Goal: Task Accomplishment & Management: Manage account settings

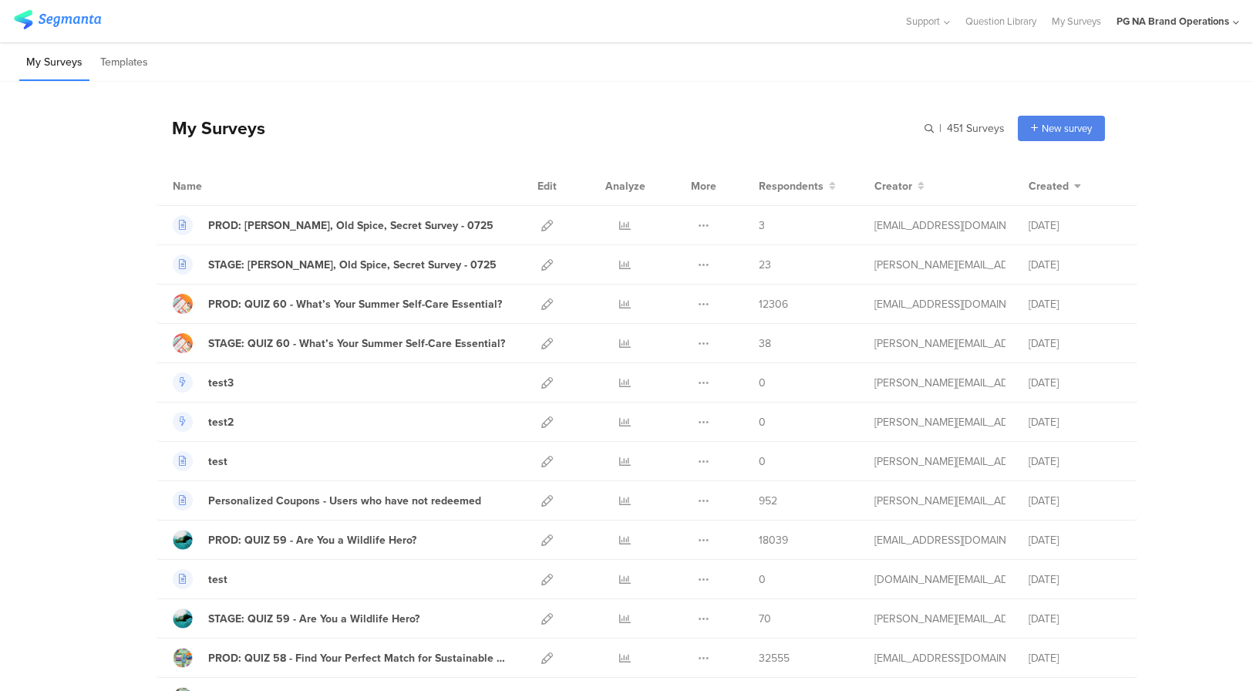
click at [1227, 27] on div "PG NA Brand Operations" at bounding box center [1173, 21] width 113 height 15
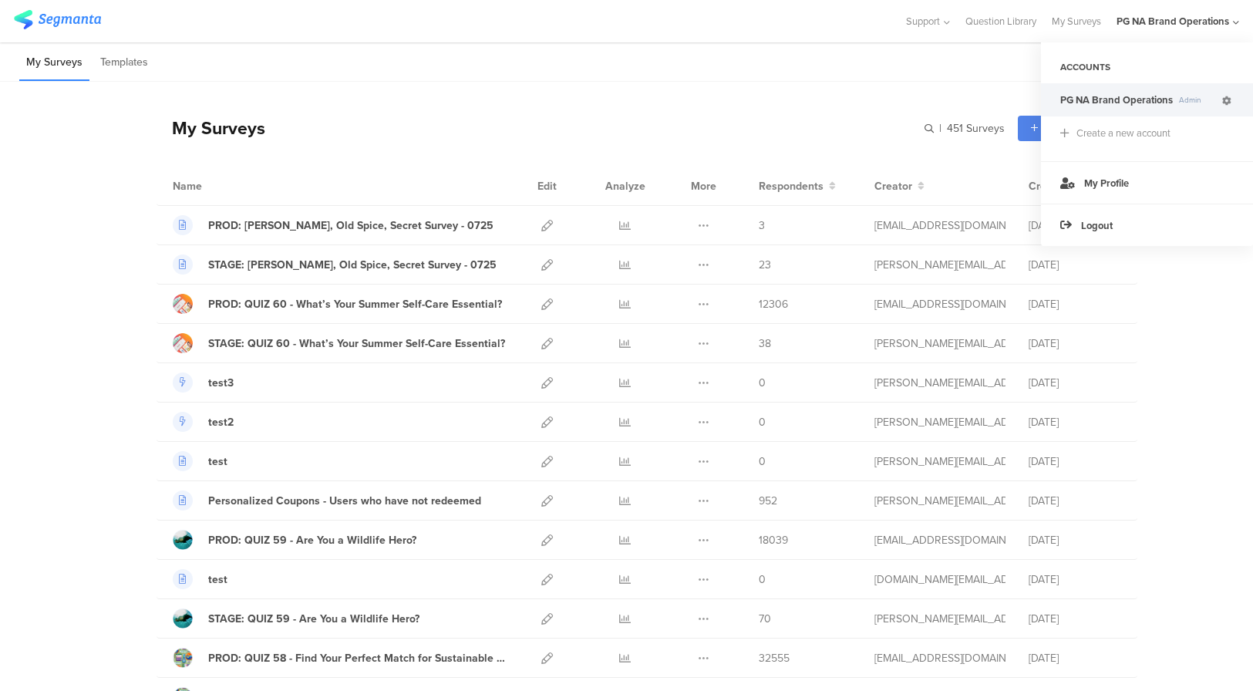
click at [1226, 99] on icon at bounding box center [1227, 100] width 9 height 9
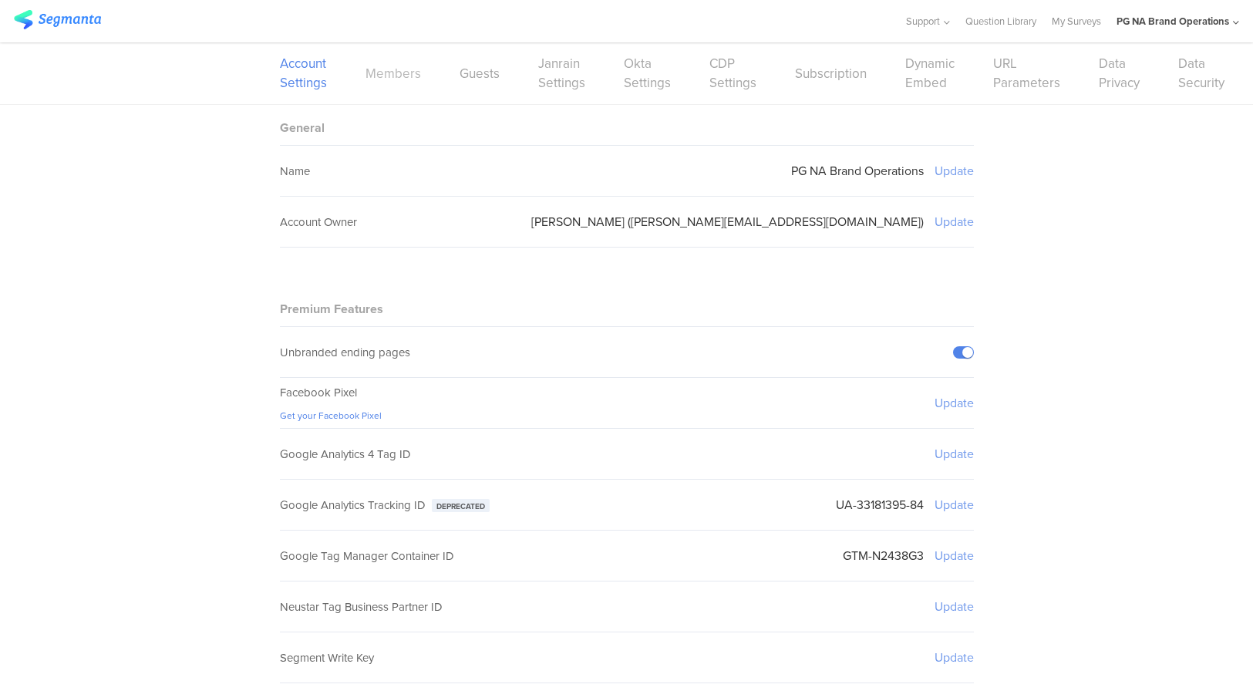
click at [397, 72] on link "Members" at bounding box center [394, 73] width 56 height 19
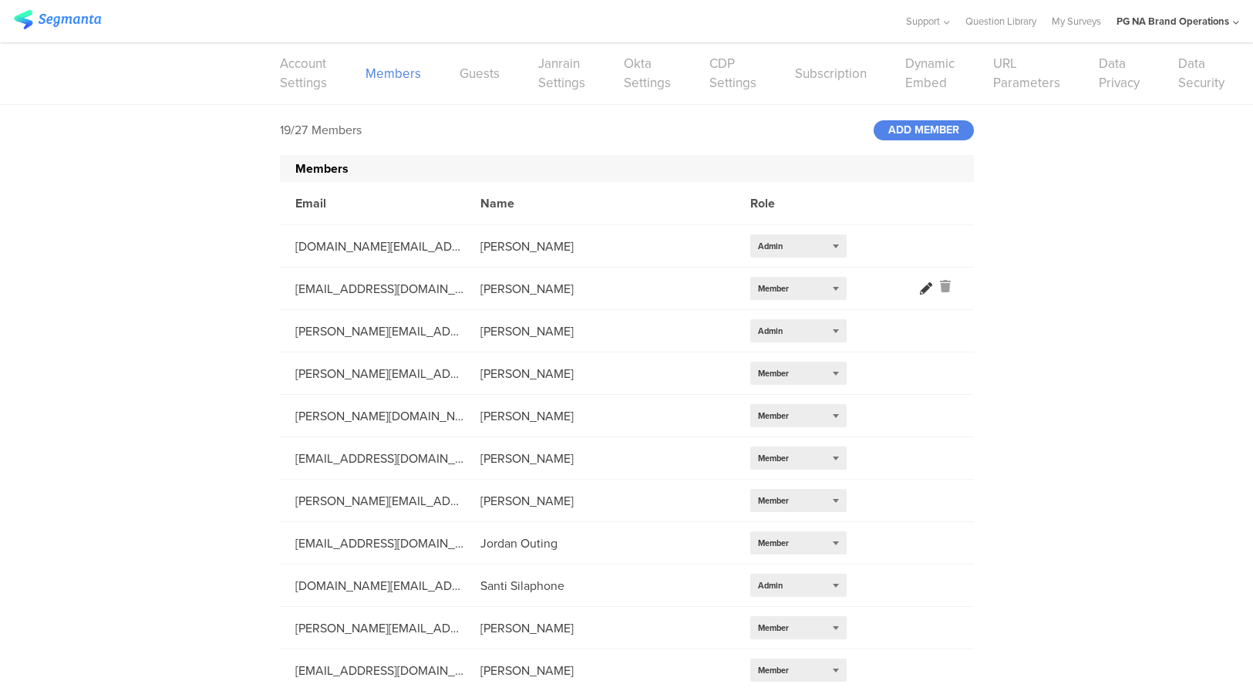
click at [924, 287] on icon at bounding box center [926, 288] width 12 height 12
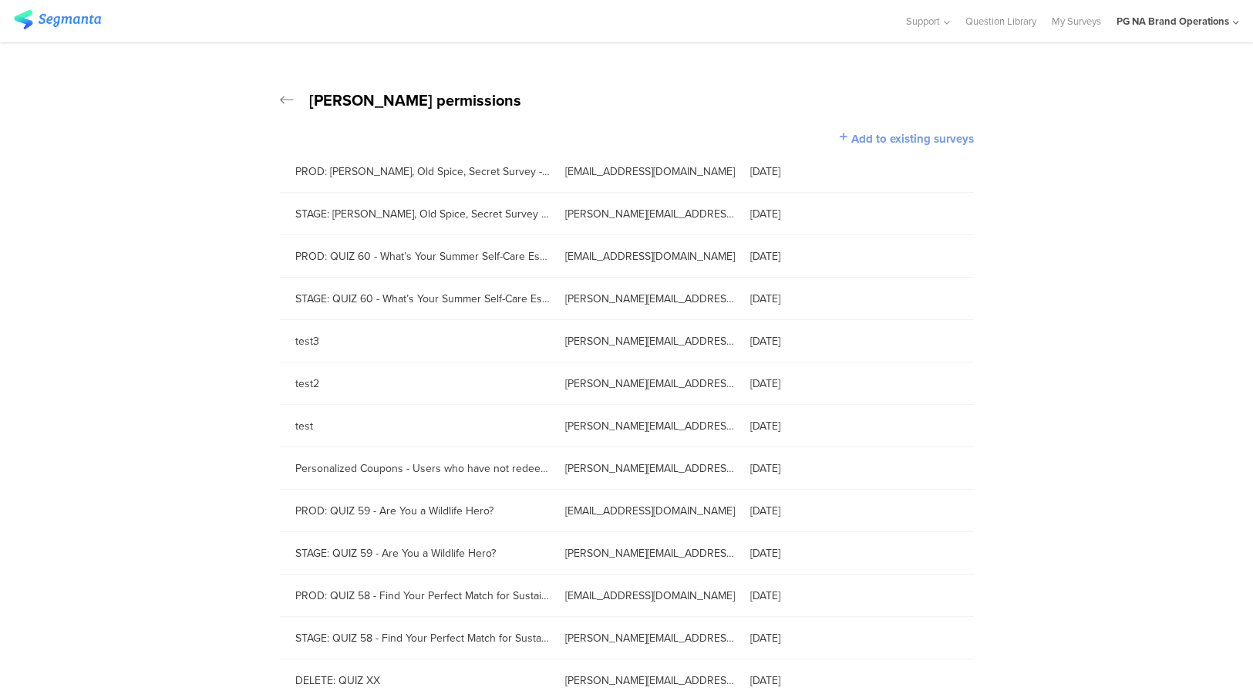
click at [921, 132] on span "Add to existing surveys" at bounding box center [913, 138] width 123 height 17
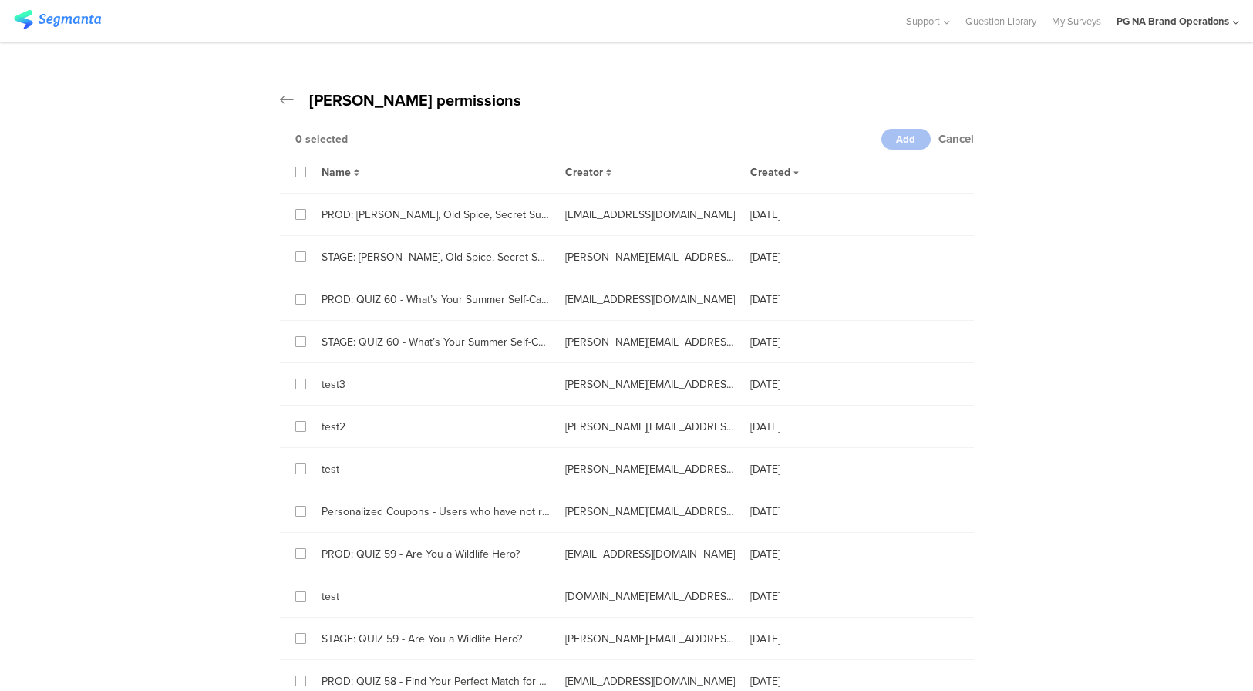
click at [309, 168] on div "Name" at bounding box center [428, 172] width 244 height 18
click at [301, 170] on icon at bounding box center [301, 172] width 7 height 11
click at [0, 0] on input "checkbox" at bounding box center [0, 0] width 0 height 0
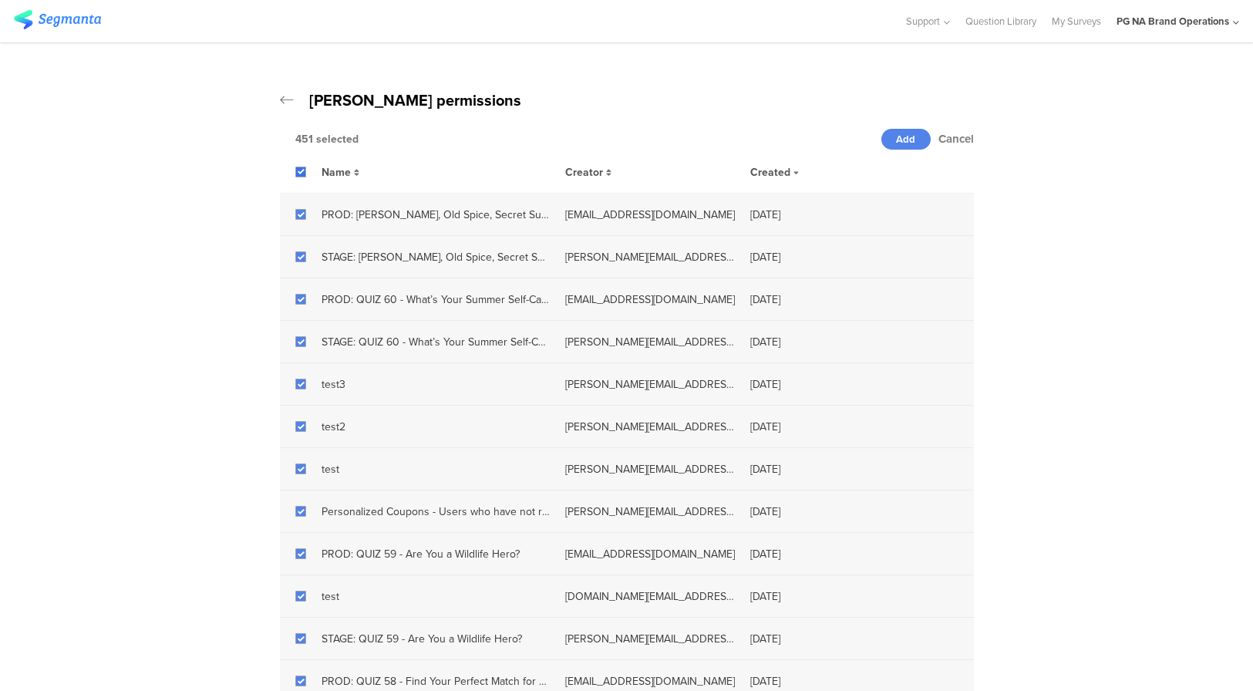
click at [301, 170] on icon at bounding box center [301, 172] width 7 height 11
click at [0, 0] on input "checkbox" at bounding box center [0, 0] width 0 height 0
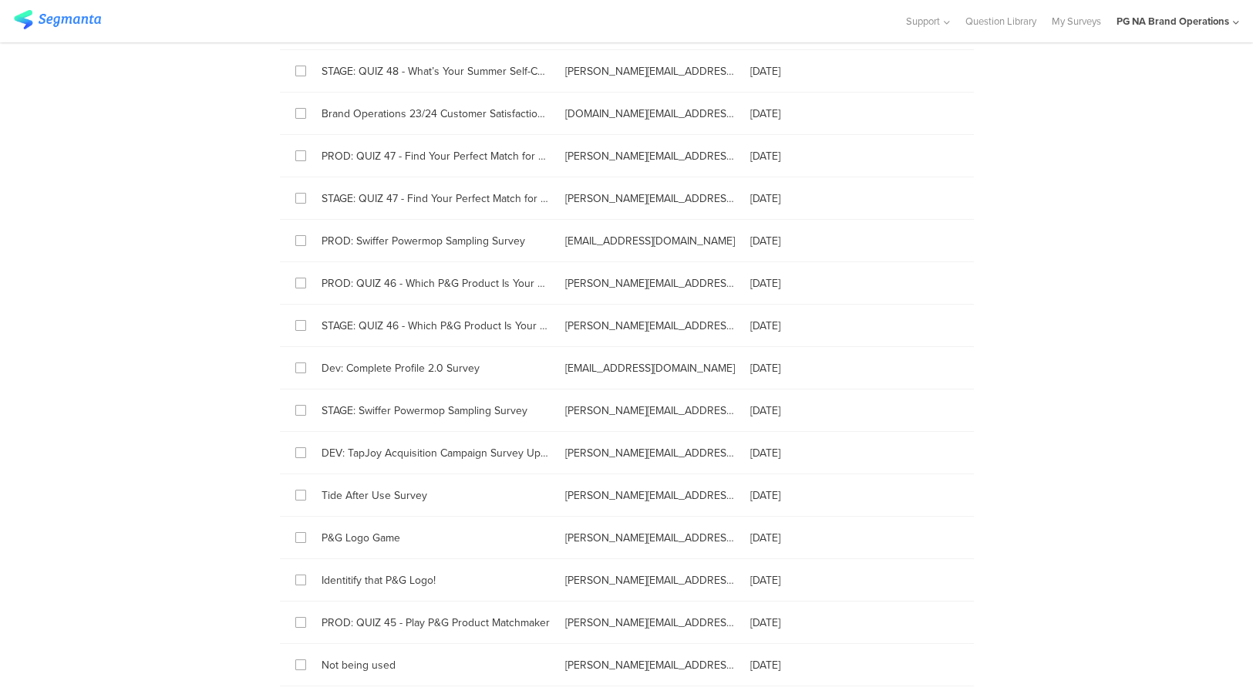
scroll to position [4470, 0]
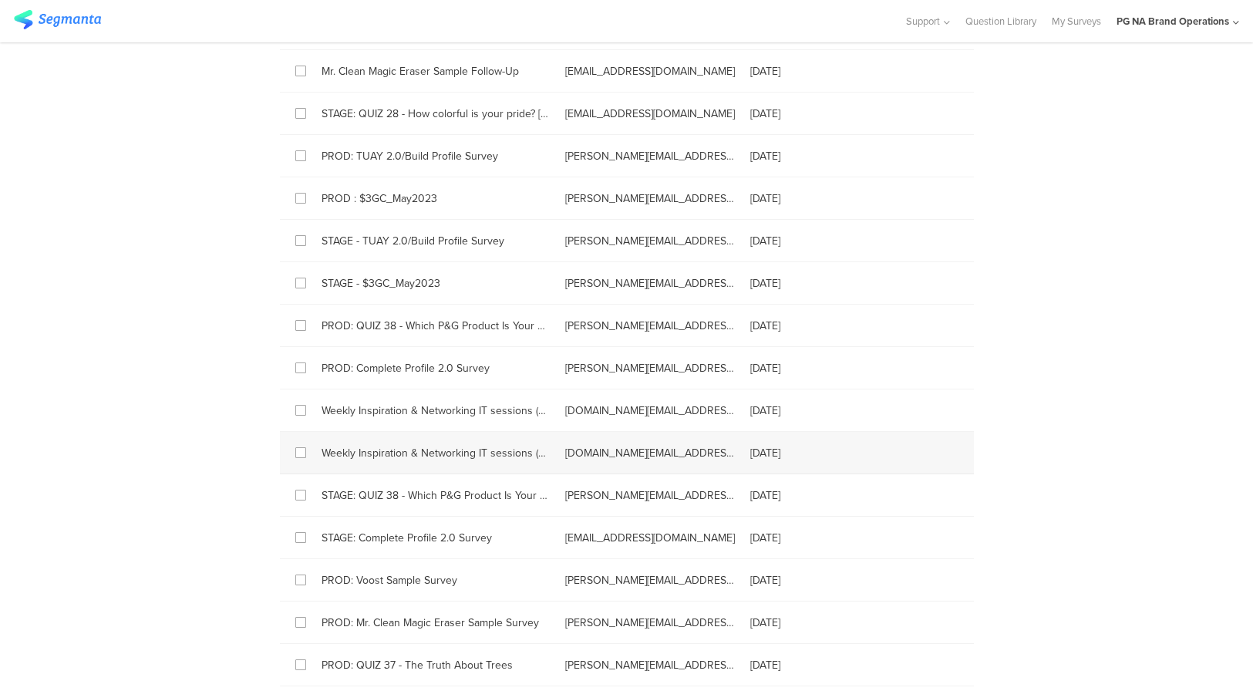
drag, startPoint x: 301, startPoint y: 365, endPoint x: 292, endPoint y: 440, distance: 75.4
click at [301, 365] on icon at bounding box center [301, 368] width 7 height 11
click at [0, 0] on input "checkbox" at bounding box center [0, 0] width 0 height 0
click at [302, 533] on icon at bounding box center [301, 538] width 7 height 11
click at [0, 0] on input "checkbox" at bounding box center [0, 0] width 0 height 0
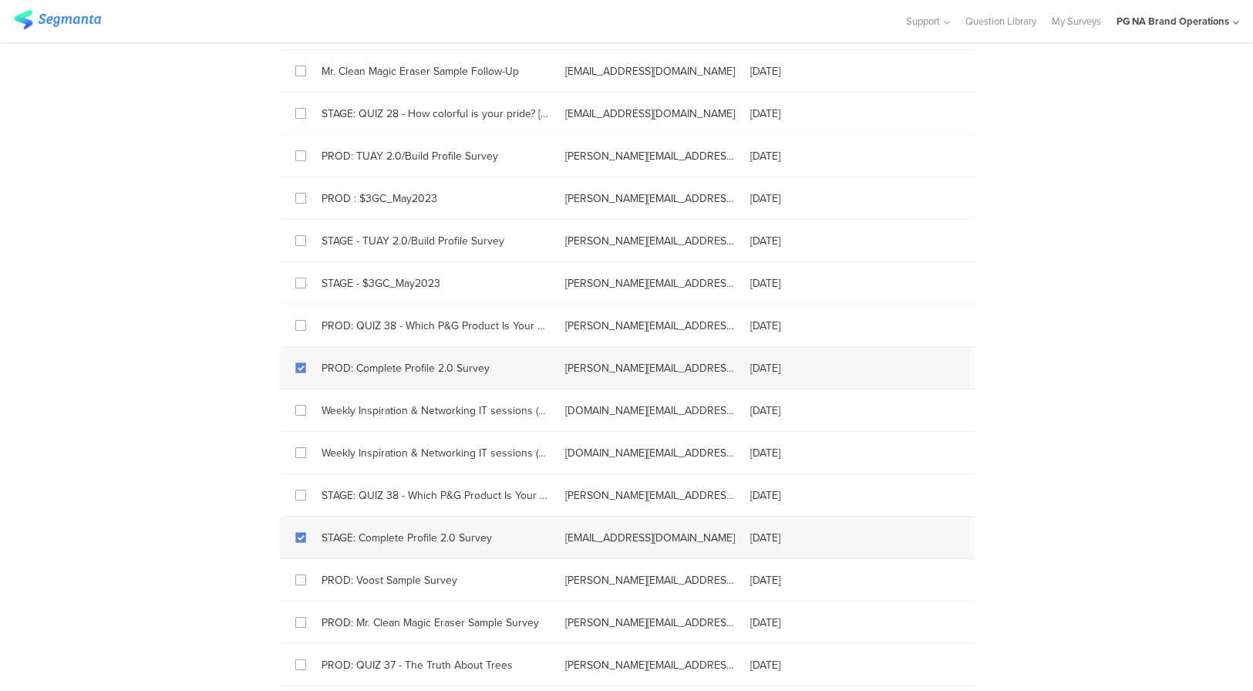
scroll to position [2265, 0]
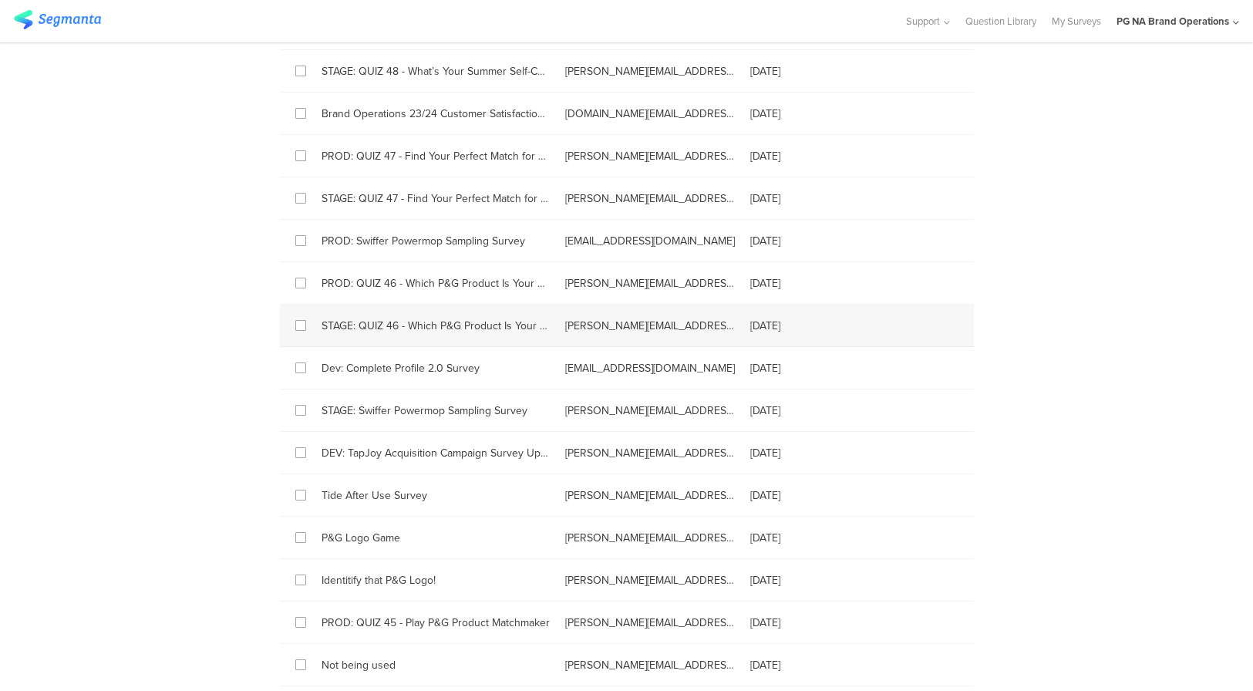
drag, startPoint x: 300, startPoint y: 367, endPoint x: 411, endPoint y: 325, distance: 118.6
click at [301, 367] on icon at bounding box center [301, 368] width 7 height 11
click at [0, 0] on input "checkbox" at bounding box center [0, 0] width 0 height 0
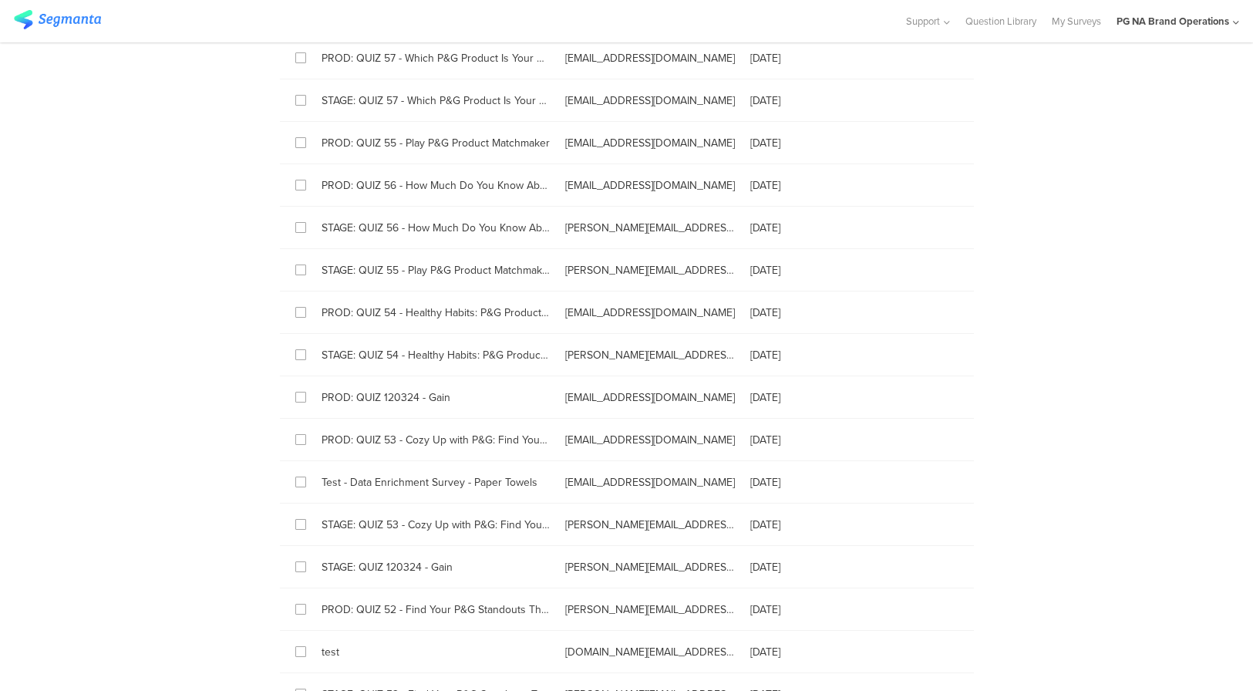
scroll to position [0, 0]
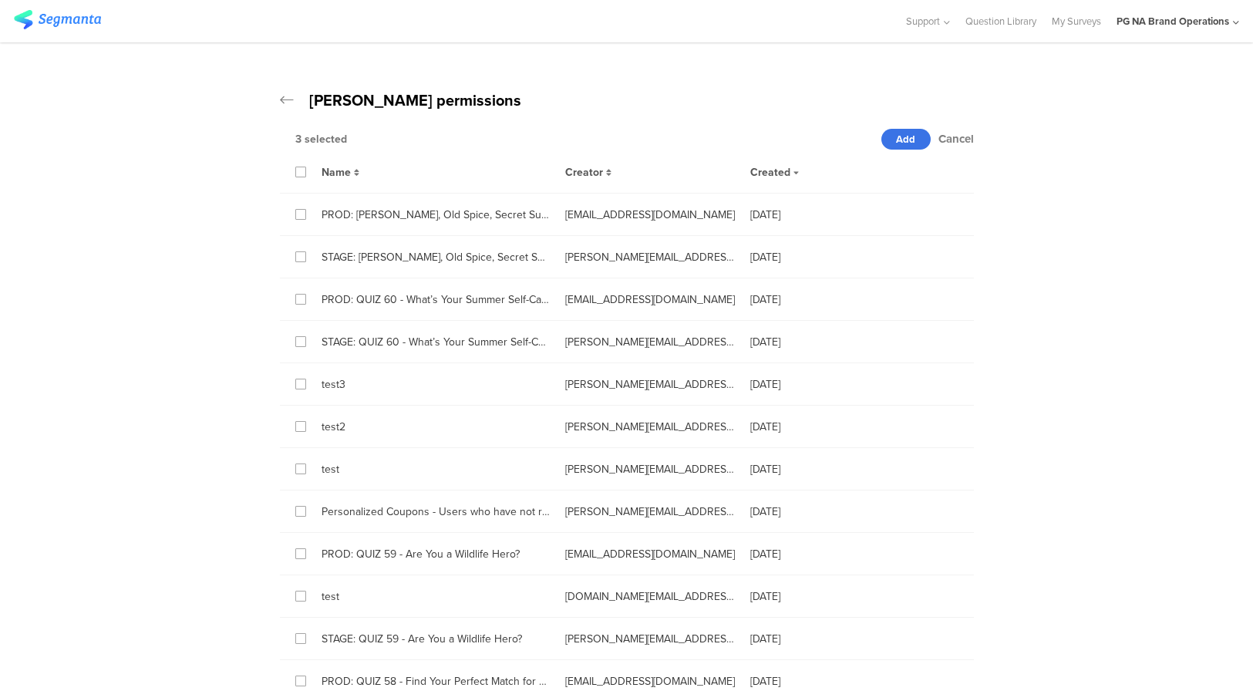
click at [897, 141] on span "Add" at bounding box center [905, 139] width 19 height 15
click at [303, 172] on icon at bounding box center [301, 172] width 7 height 11
click at [0, 0] on input "checkbox" at bounding box center [0, 0] width 0 height 0
drag, startPoint x: 302, startPoint y: 170, endPoint x: 291, endPoint y: 104, distance: 67.3
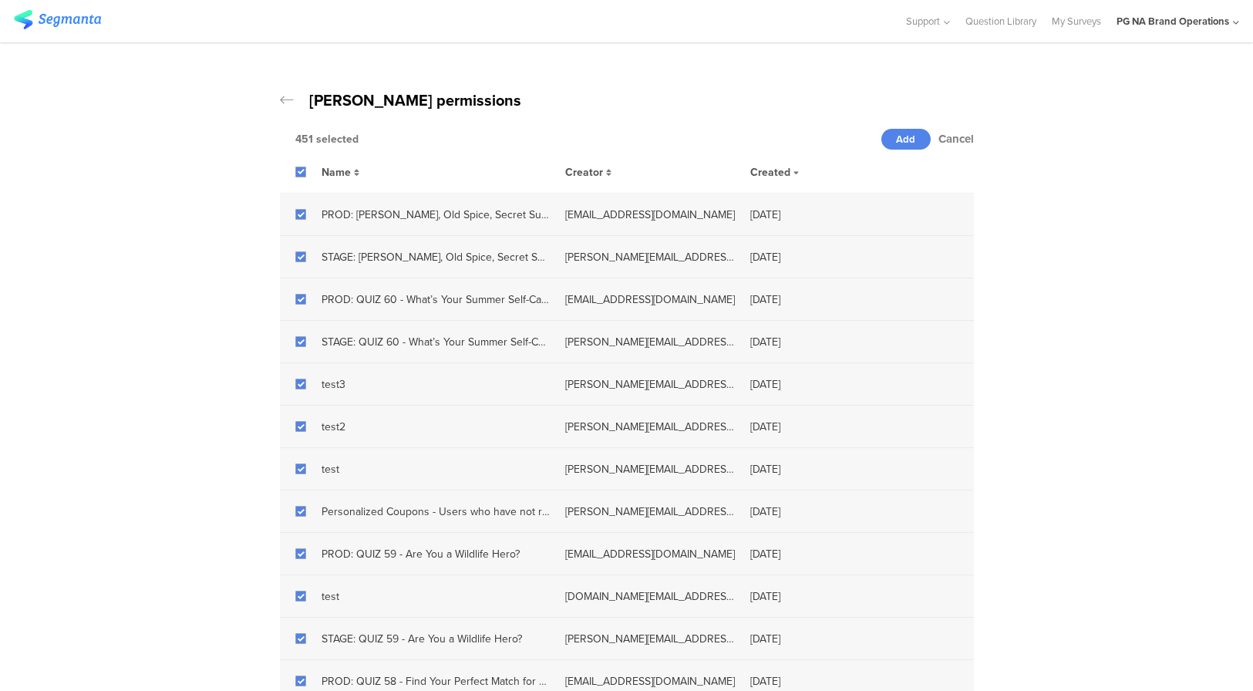
click at [302, 170] on icon at bounding box center [301, 172] width 7 height 11
click at [0, 0] on input "checkbox" at bounding box center [0, 0] width 0 height 0
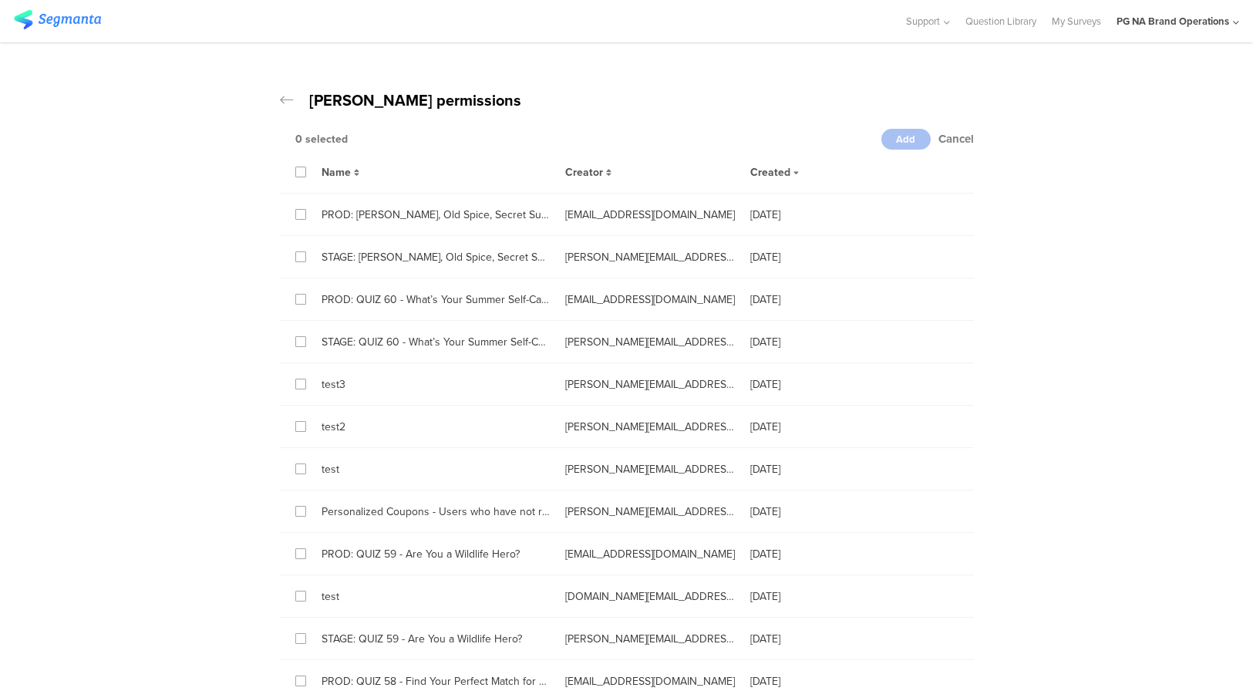
click at [288, 99] on icon at bounding box center [287, 100] width 14 height 15
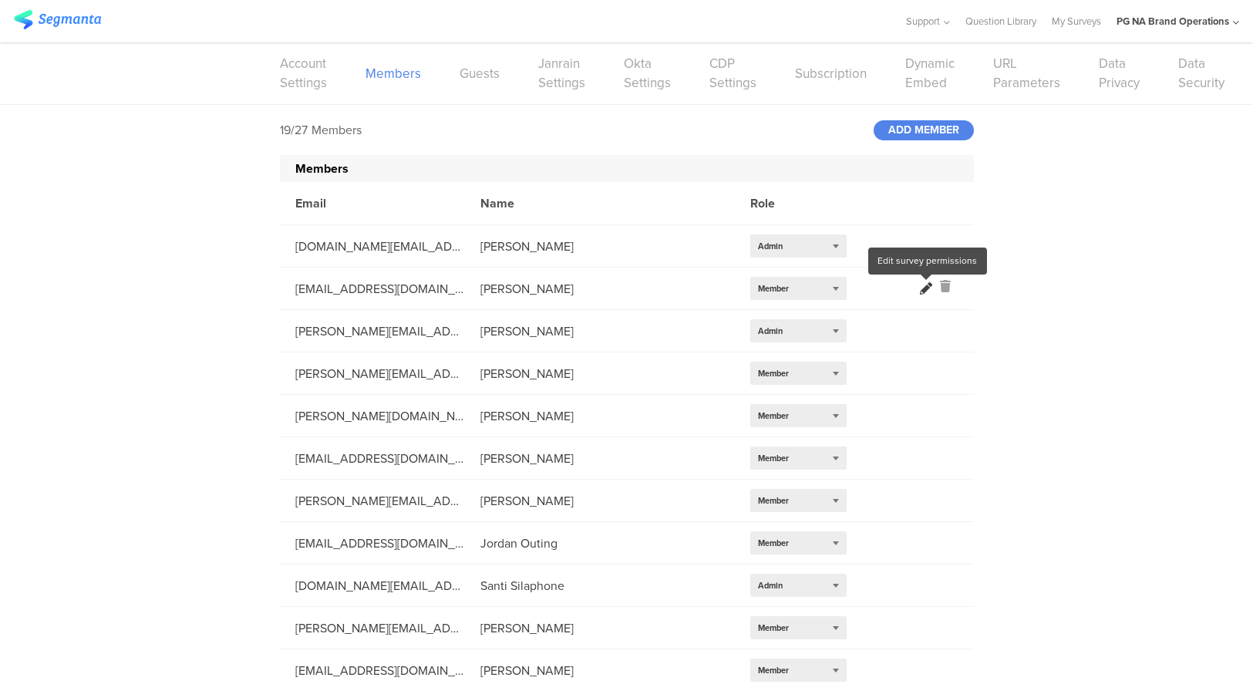
click at [929, 287] on icon at bounding box center [926, 288] width 12 height 12
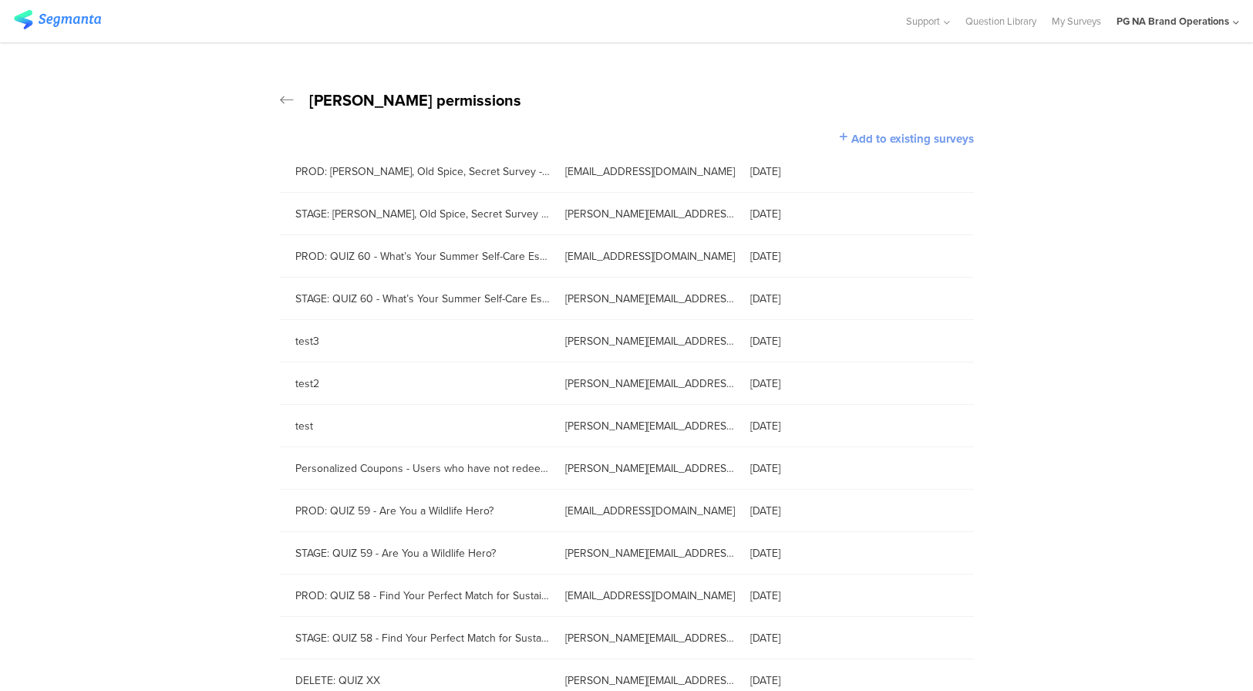
click at [892, 137] on span "Add to existing surveys" at bounding box center [913, 138] width 123 height 17
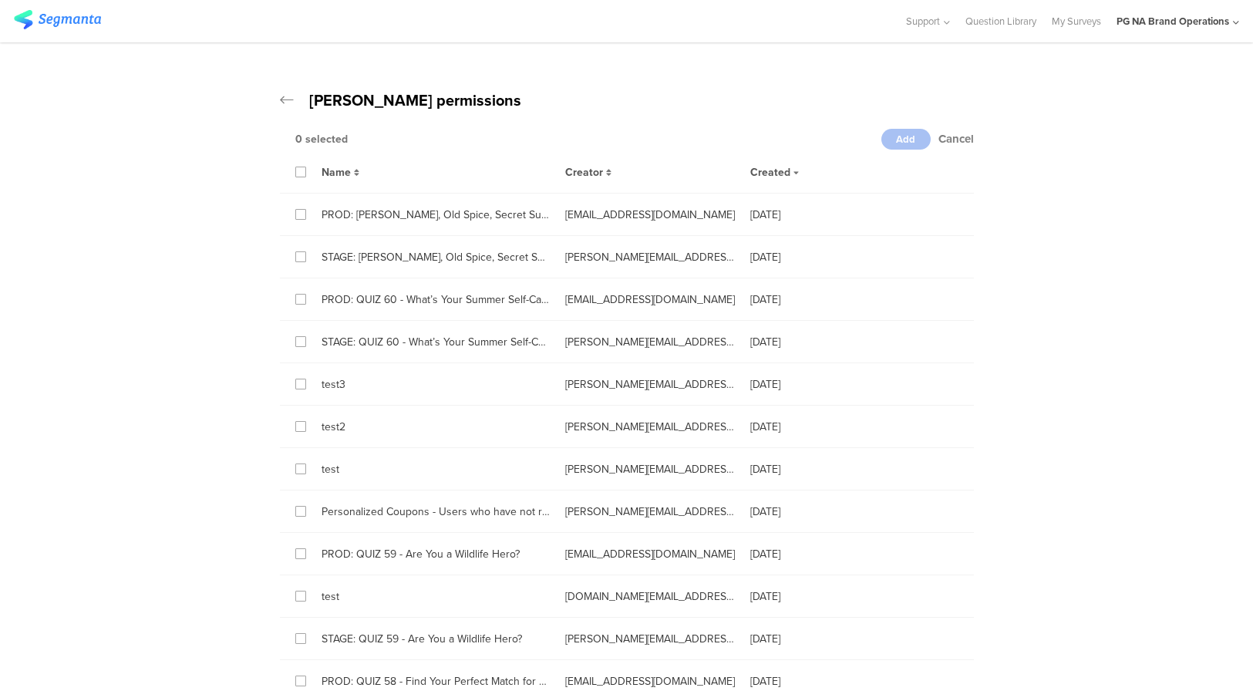
drag, startPoint x: 298, startPoint y: 174, endPoint x: 426, endPoint y: 172, distance: 128.1
click at [298, 174] on icon at bounding box center [301, 172] width 7 height 11
click at [0, 0] on input "checkbox" at bounding box center [0, 0] width 0 height 0
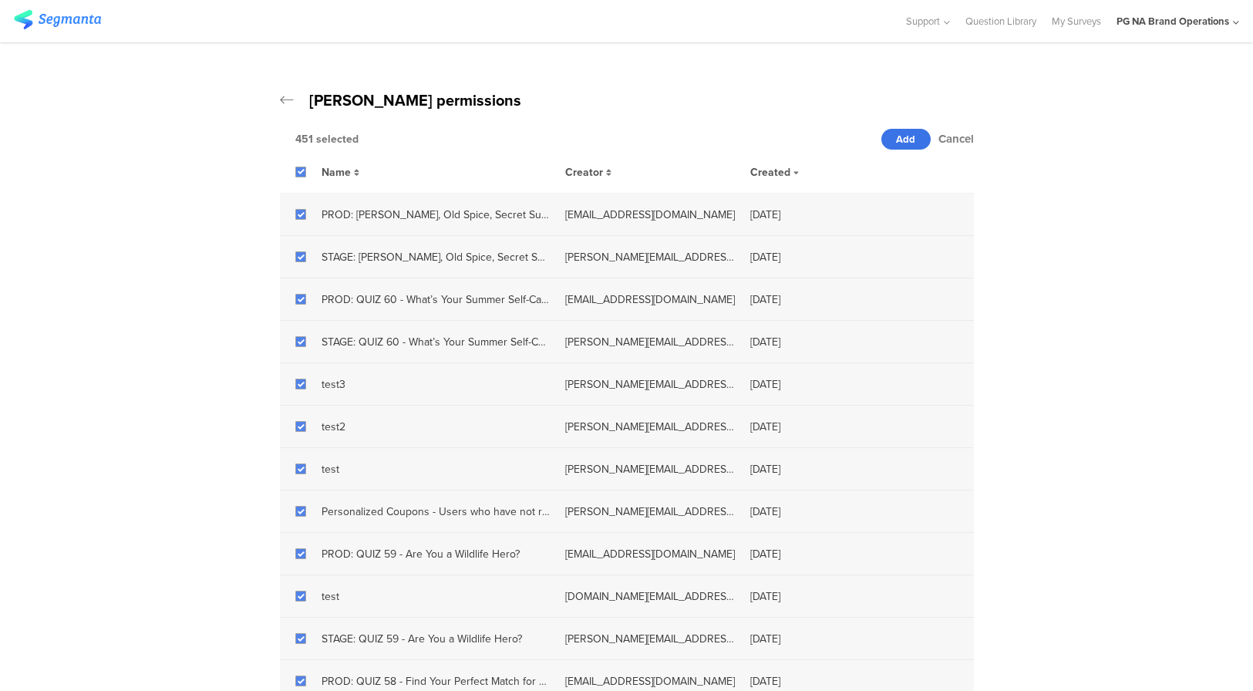
click at [896, 140] on span "Add" at bounding box center [905, 139] width 19 height 15
click at [285, 97] on icon at bounding box center [287, 100] width 14 height 15
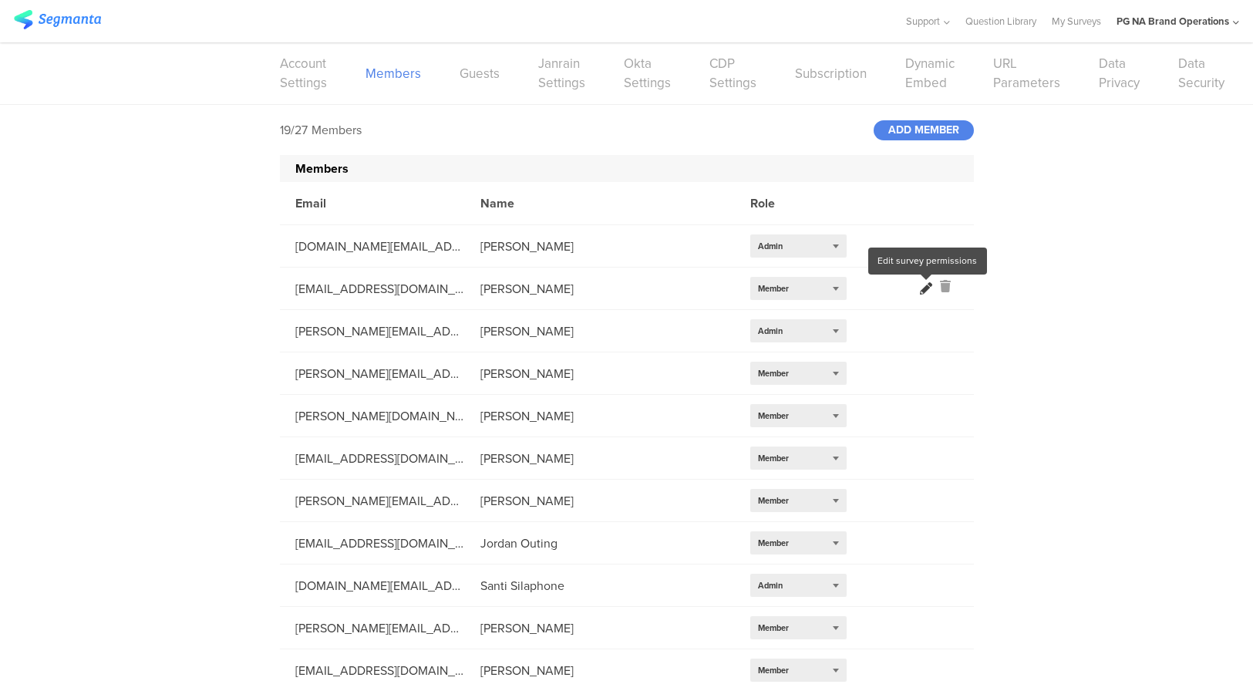
click at [926, 286] on icon at bounding box center [926, 288] width 12 height 12
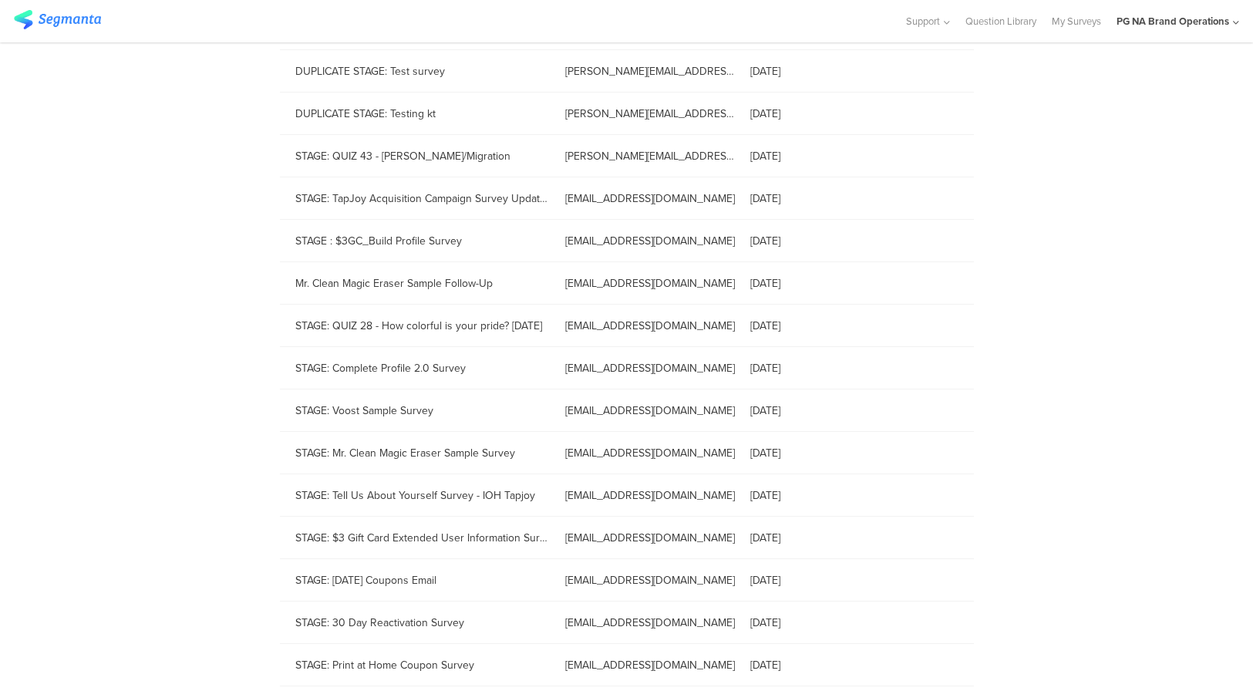
scroll to position [2136, 0]
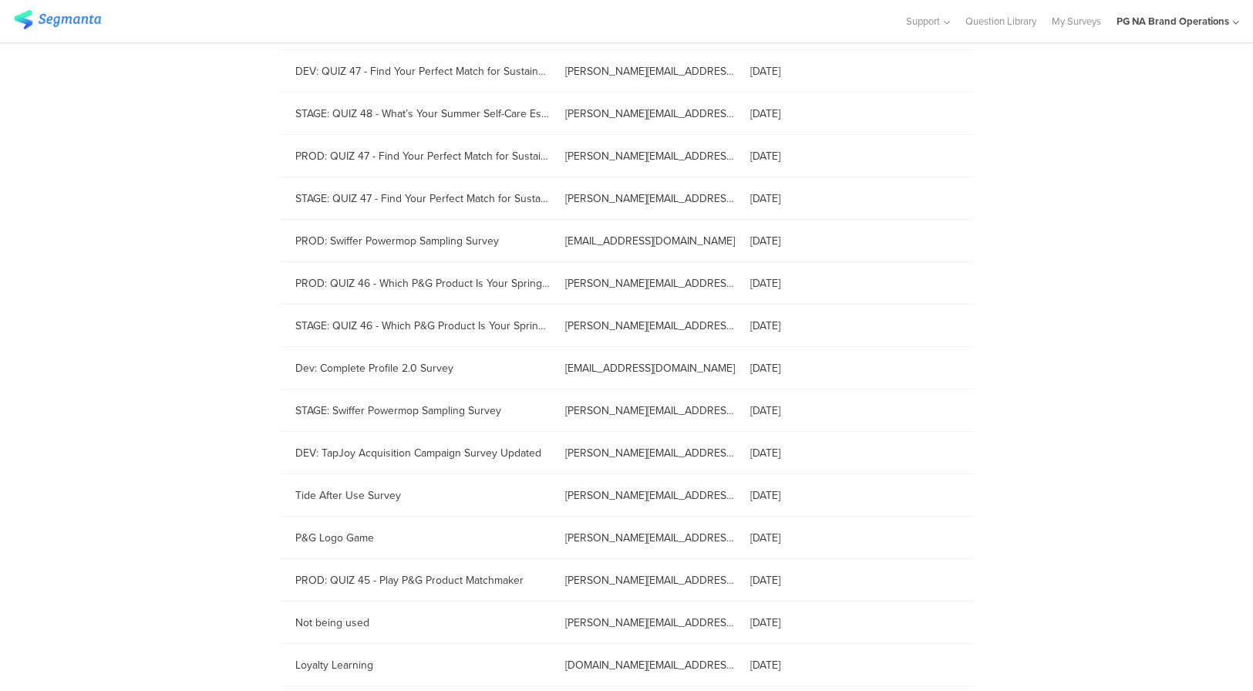
click at [221, 353] on div "[PERSON_NAME] permissions Add to existing surveys PROD: Olay, Old Spice, Secret…" at bounding box center [626, 526] width 1253 height 5241
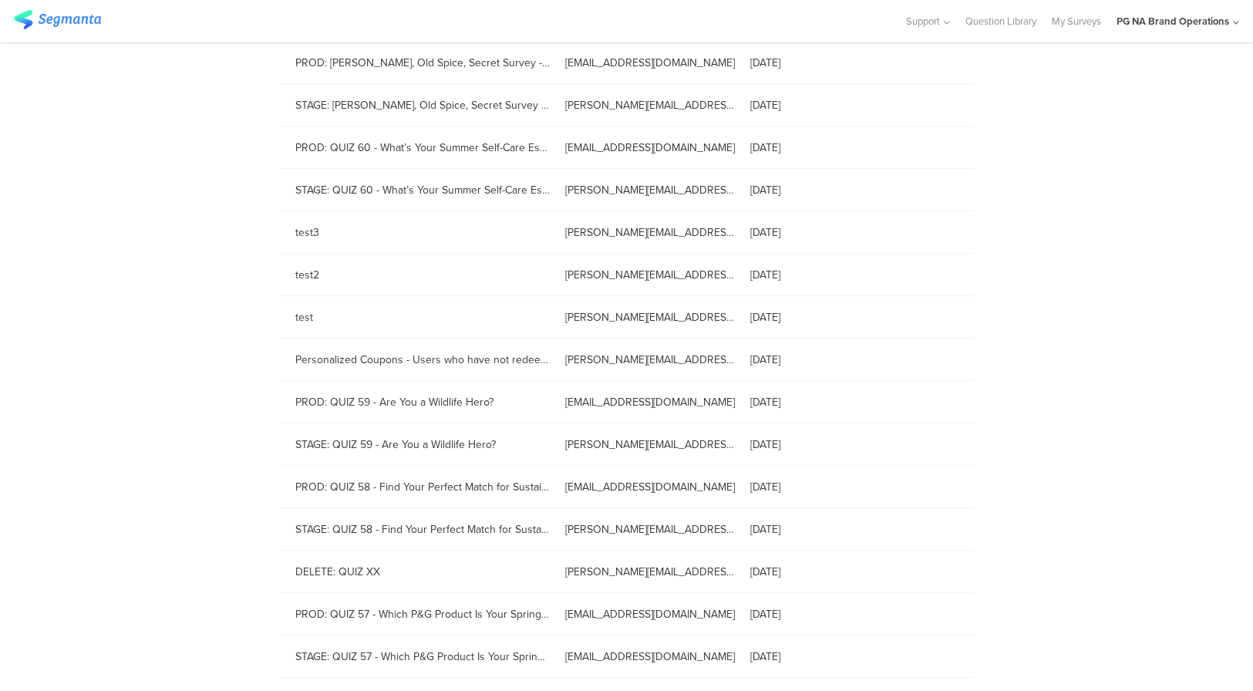
scroll to position [0, 0]
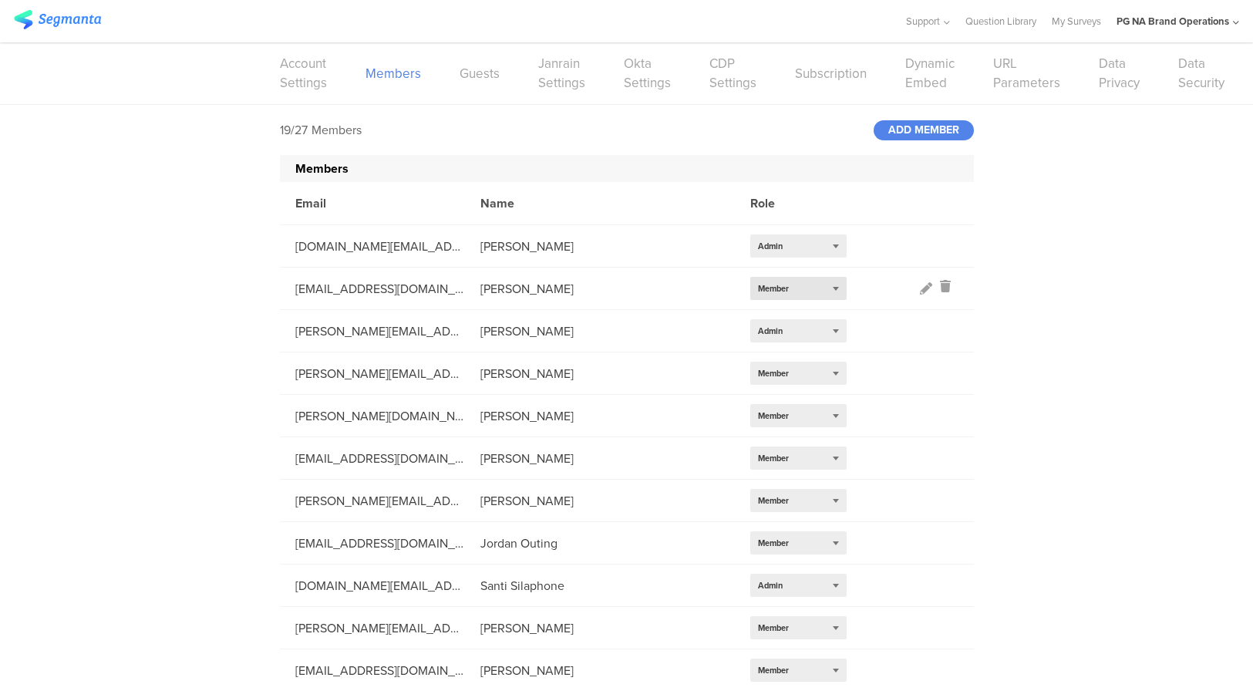
click at [777, 287] on span "Member" at bounding box center [773, 288] width 31 height 12
click at [778, 312] on div "Admin" at bounding box center [798, 312] width 96 height 23
click at [1086, 211] on div "19/27 Members ADD MEMBER Members Email Name Role [DOMAIN_NAME][EMAIL_ADDRESS][D…" at bounding box center [626, 568] width 1253 height 926
click at [526, 130] on div "19/27 Members ADD MEMBER" at bounding box center [627, 130] width 694 height 50
drag, startPoint x: 254, startPoint y: 239, endPoint x: 241, endPoint y: 231, distance: 14.6
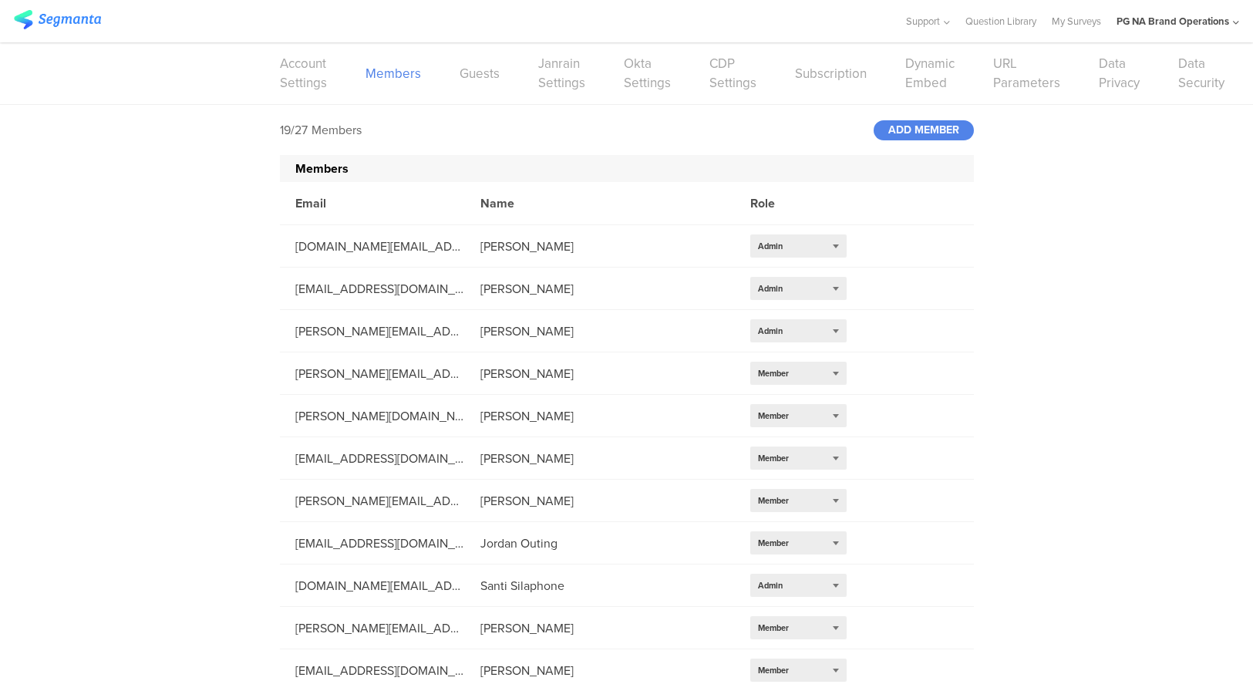
click at [252, 239] on div "19/27 Members ADD MEMBER Members Email Name Role [DOMAIN_NAME][EMAIL_ADDRESS][D…" at bounding box center [626, 568] width 1253 height 926
click at [68, 22] on img at bounding box center [57, 19] width 87 height 19
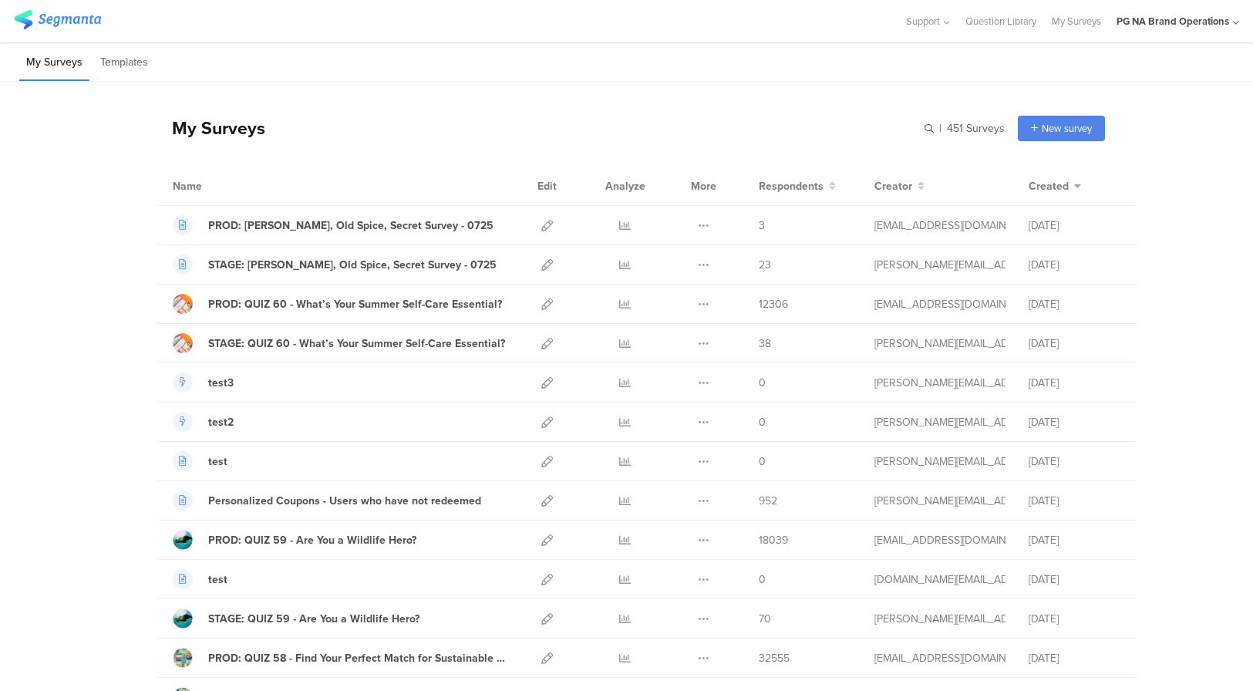
click at [1217, 26] on div "PG NA Brand Operations" at bounding box center [1173, 21] width 113 height 15
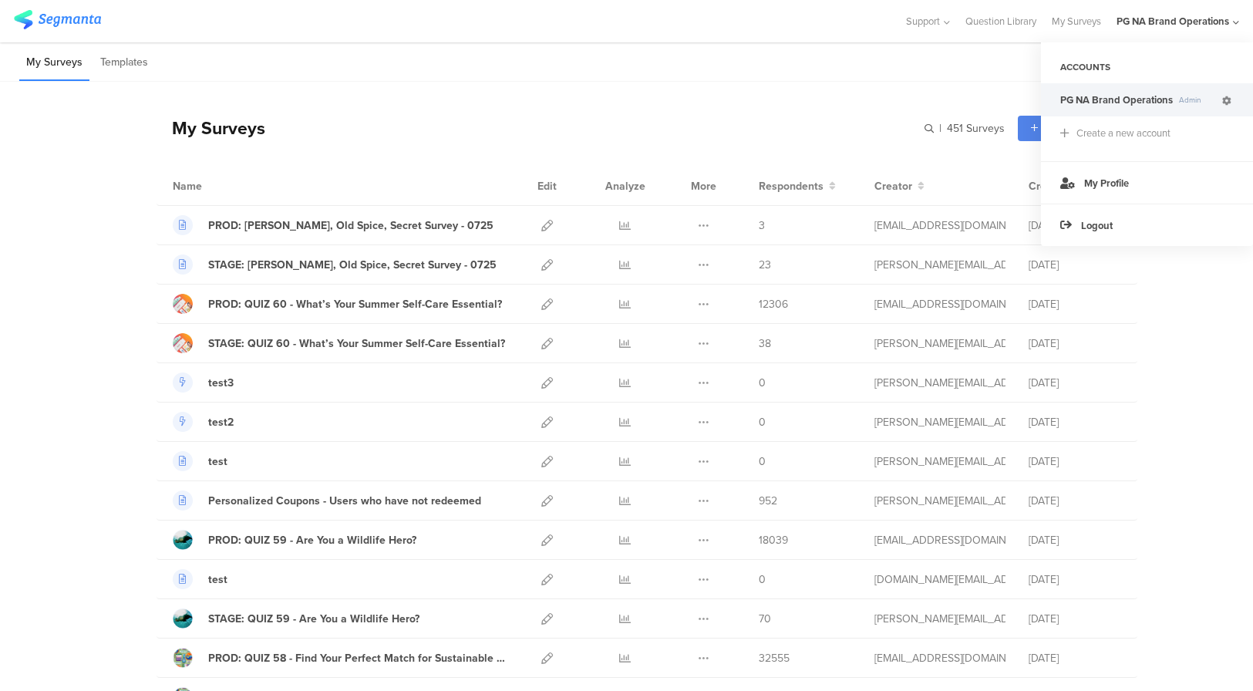
click at [1225, 99] on icon at bounding box center [1227, 100] width 9 height 9
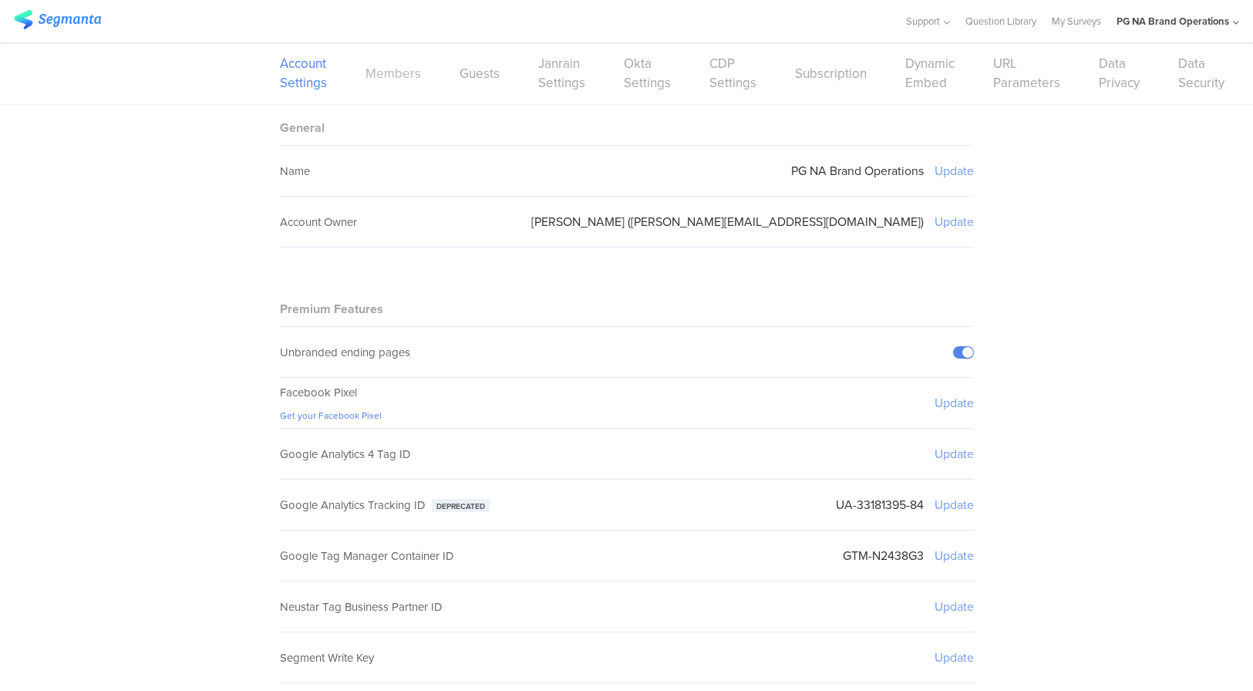
click at [396, 73] on link "Members" at bounding box center [394, 73] width 56 height 19
